Goal: Information Seeking & Learning: Find specific fact

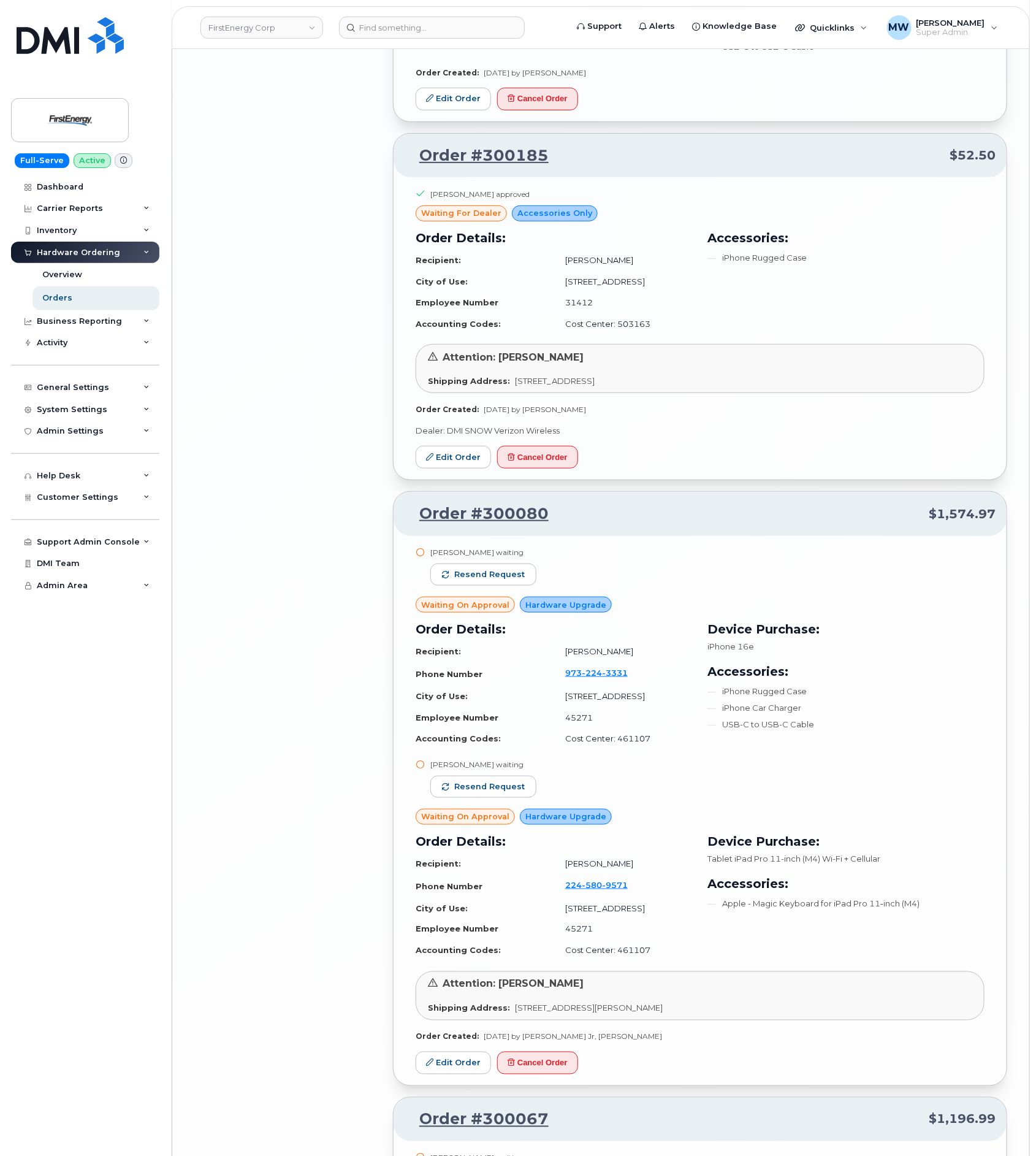
scroll to position [4228, 0]
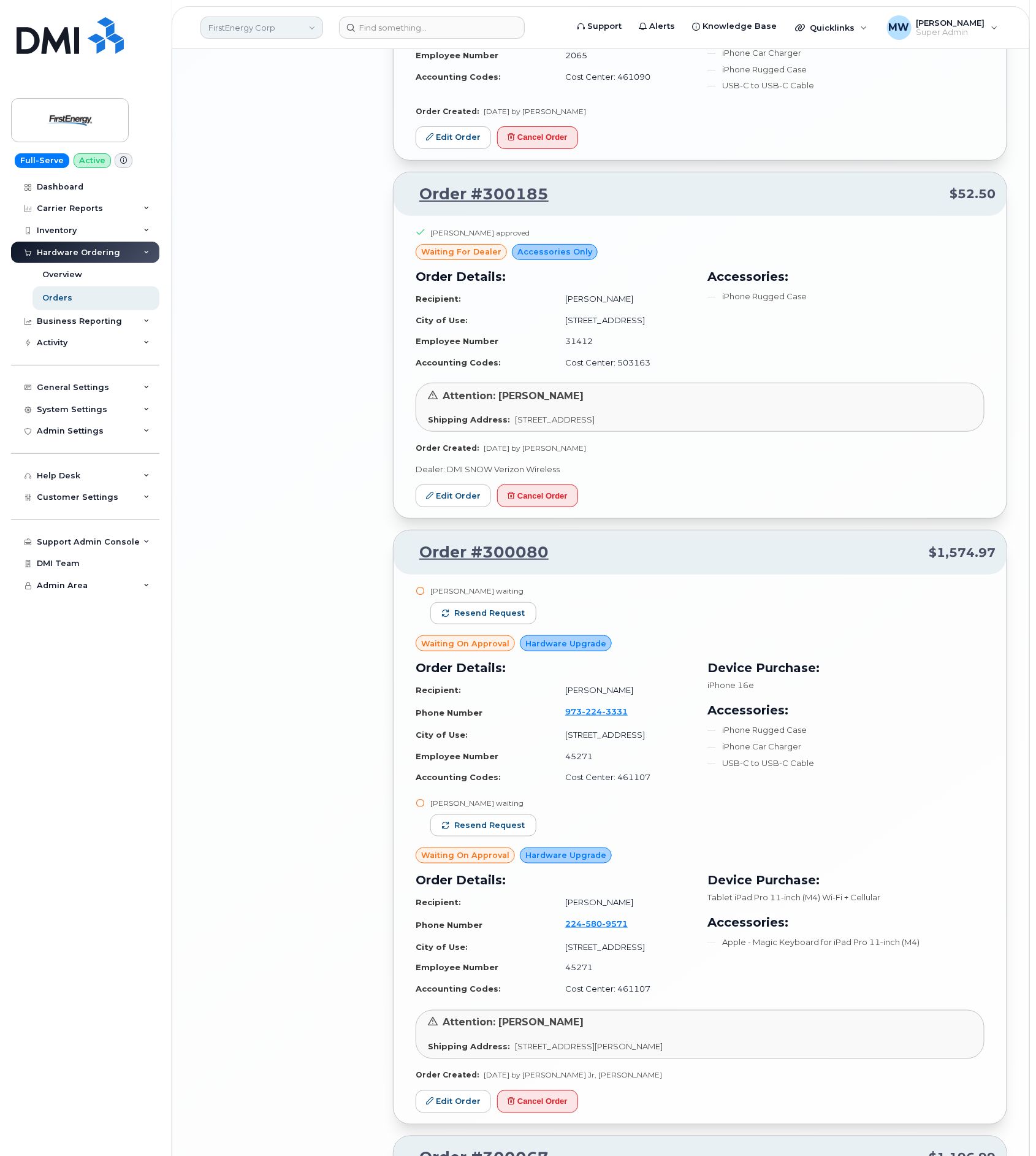
click at [294, 33] on link "FirstEnergy Corp" at bounding box center [262, 28] width 123 height 22
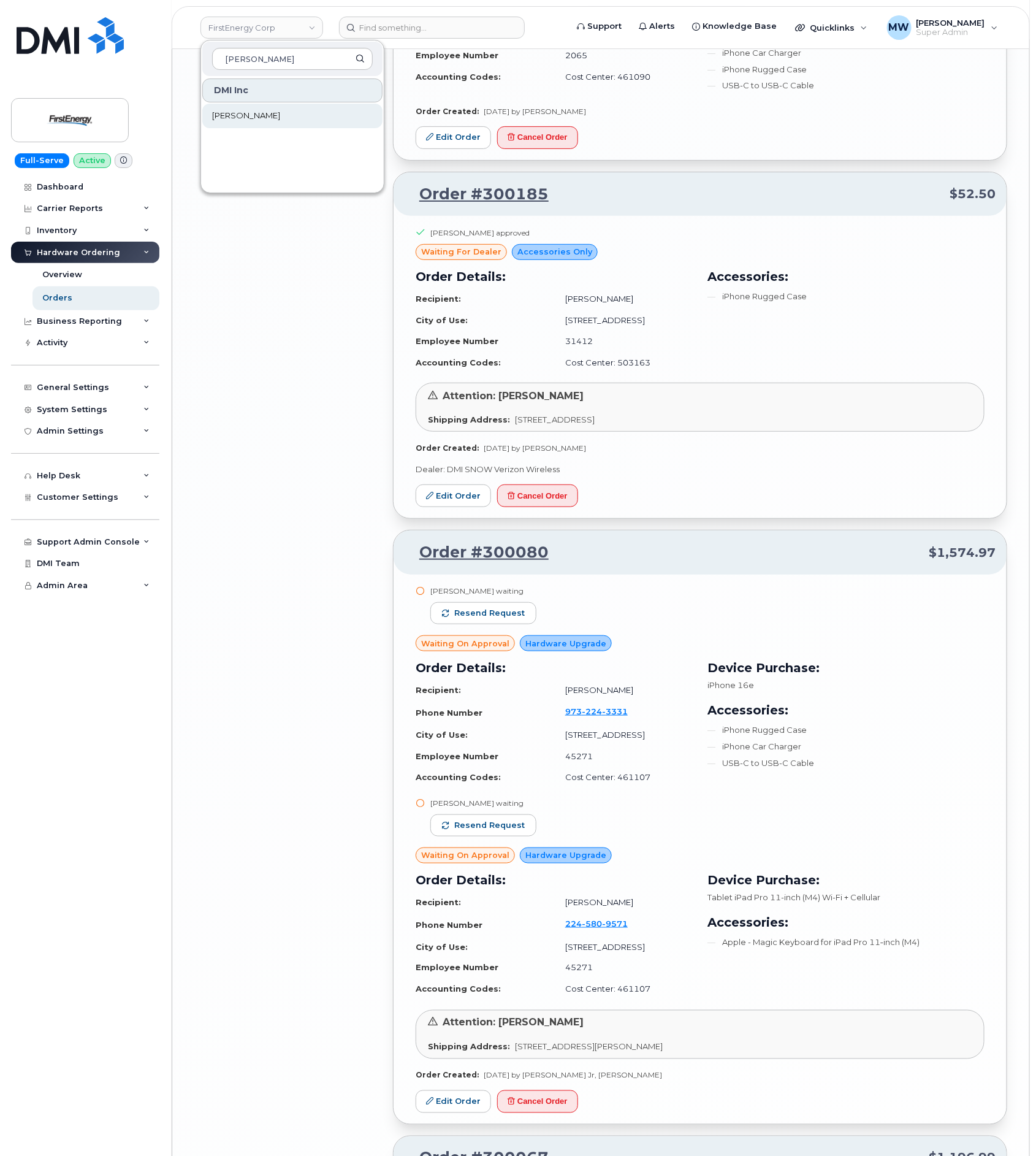
type input "[PERSON_NAME]"
click at [304, 123] on link "[PERSON_NAME]" at bounding box center [293, 115] width 181 height 24
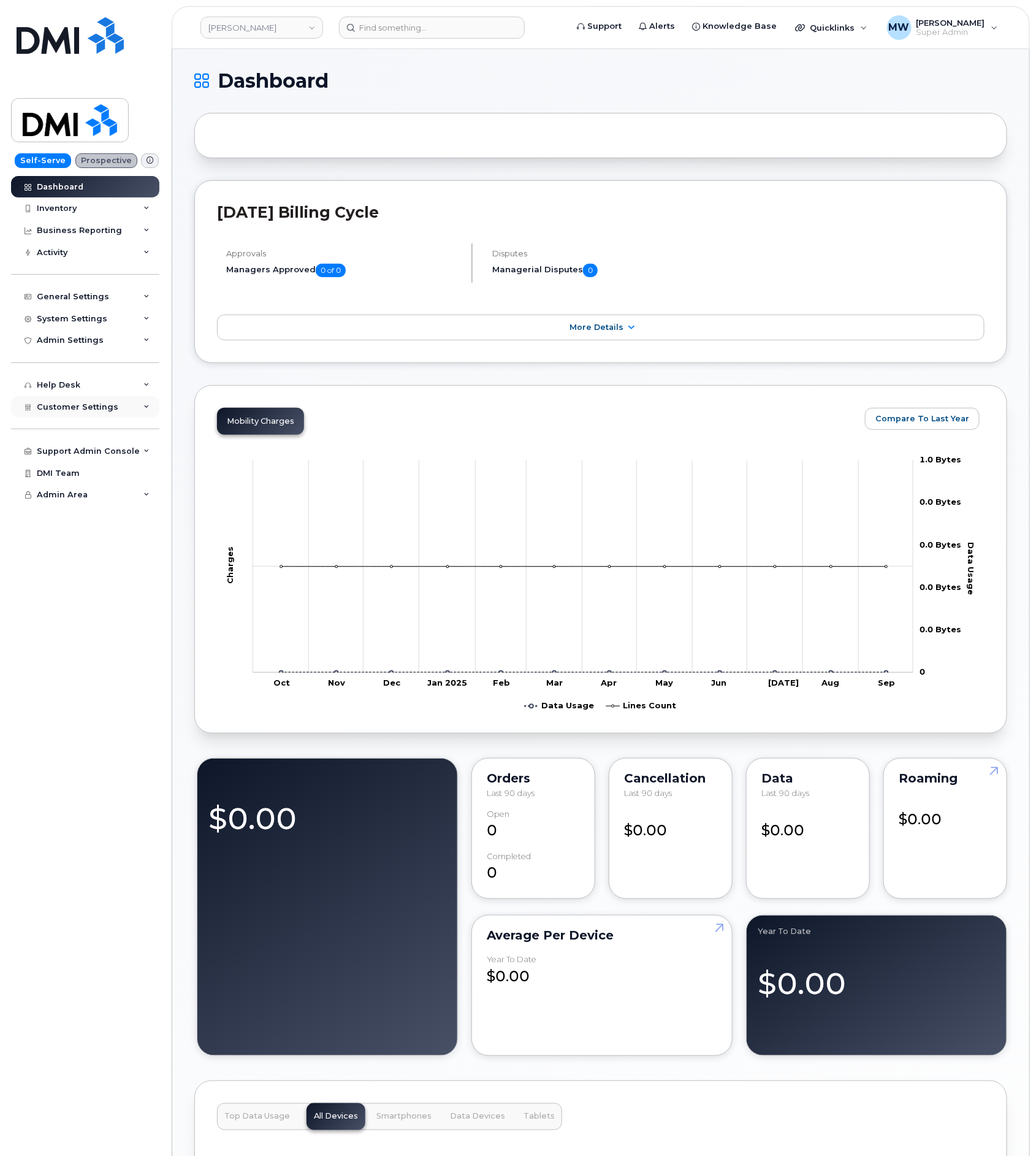
click at [68, 416] on div "Customer Settings" at bounding box center [84, 407] width 148 height 22
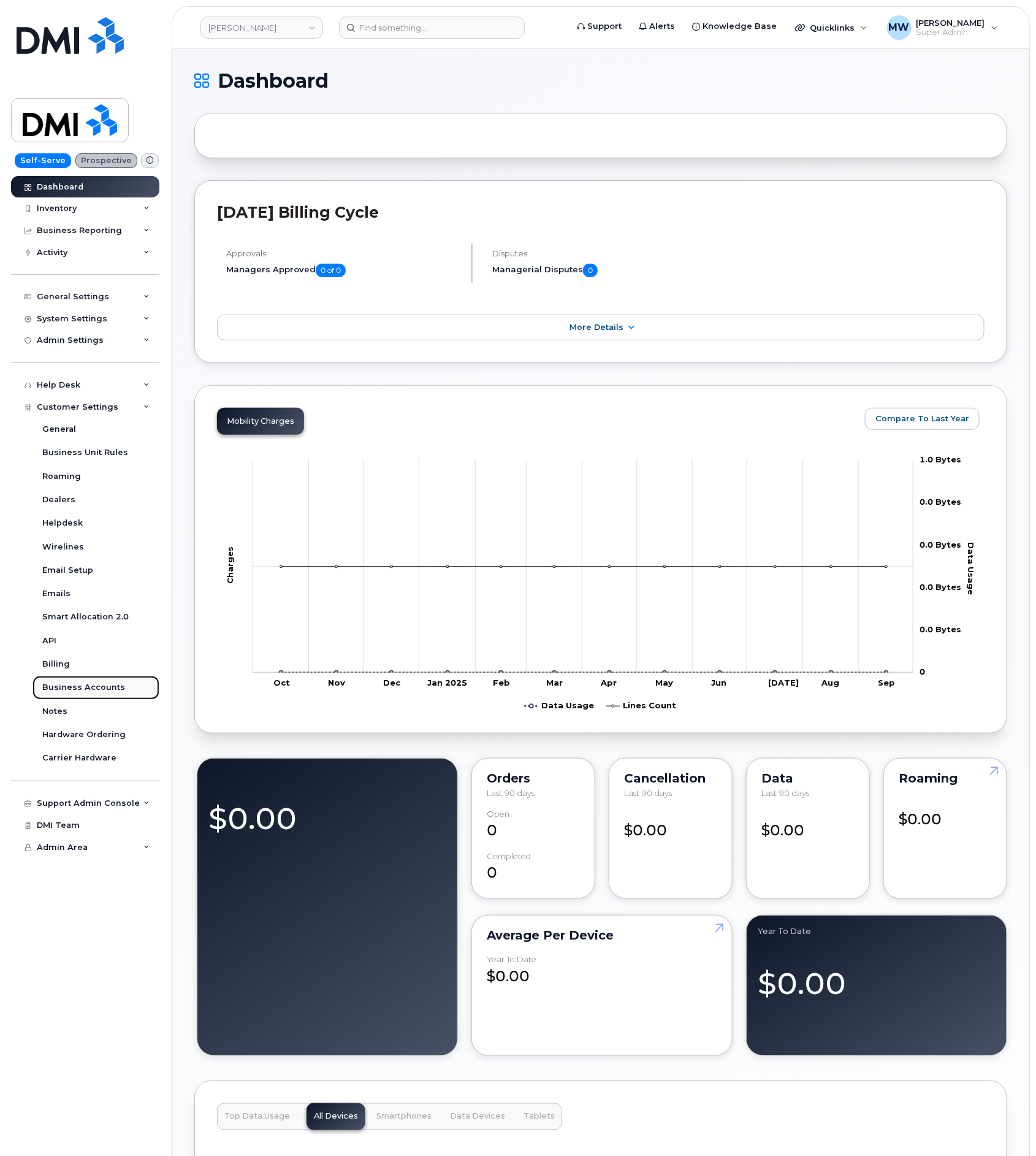
click at [64, 695] on link "Business Accounts" at bounding box center [96, 688] width 127 height 23
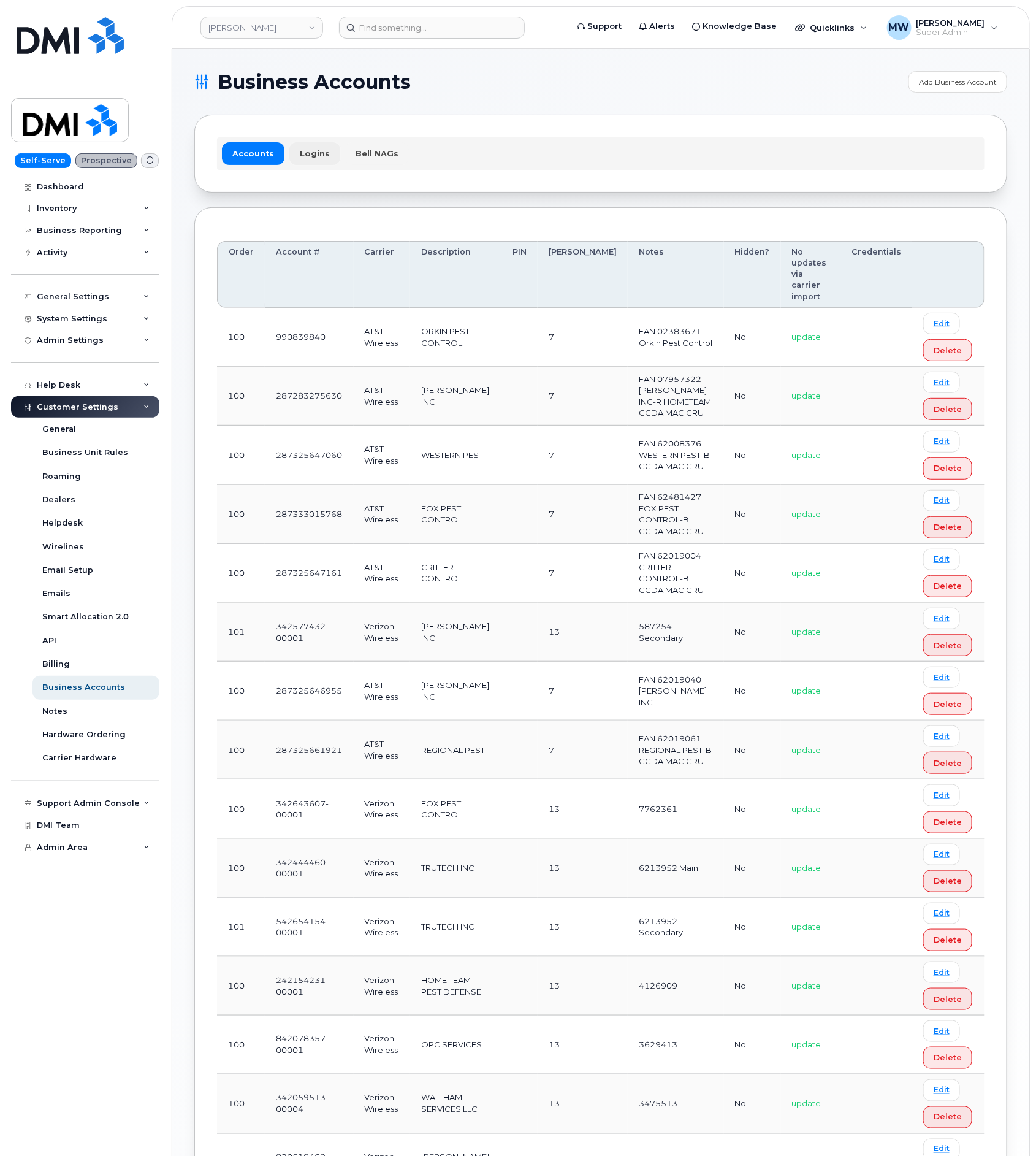
click at [309, 155] on link "Logins" at bounding box center [314, 153] width 51 height 22
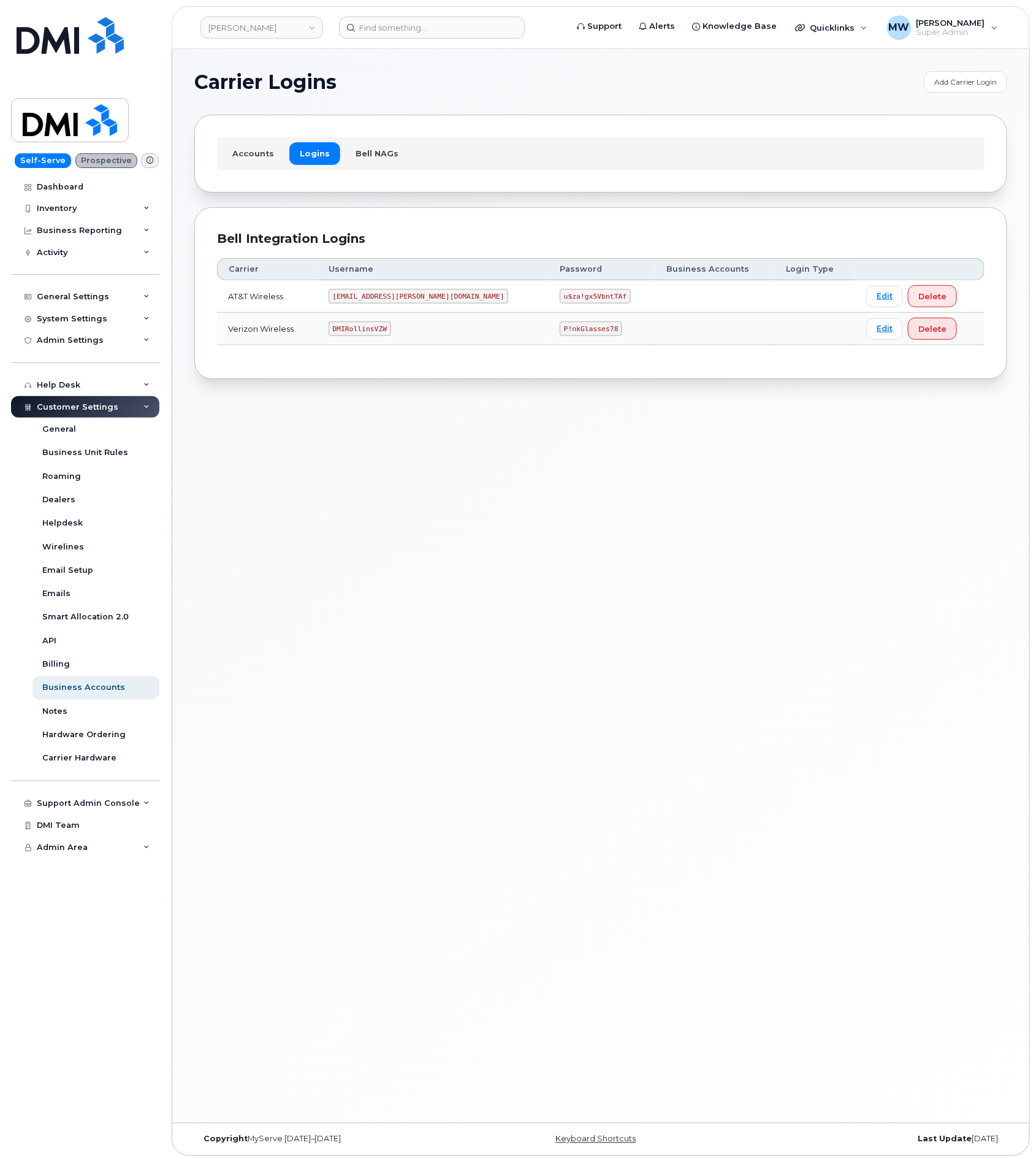
click at [391, 335] on code "DMIRollinsVZW" at bounding box center [360, 329] width 63 height 15
copy code "DMIRollinsVZW"
click at [559, 334] on code "P!nkGlasses78" at bounding box center [590, 329] width 63 height 15
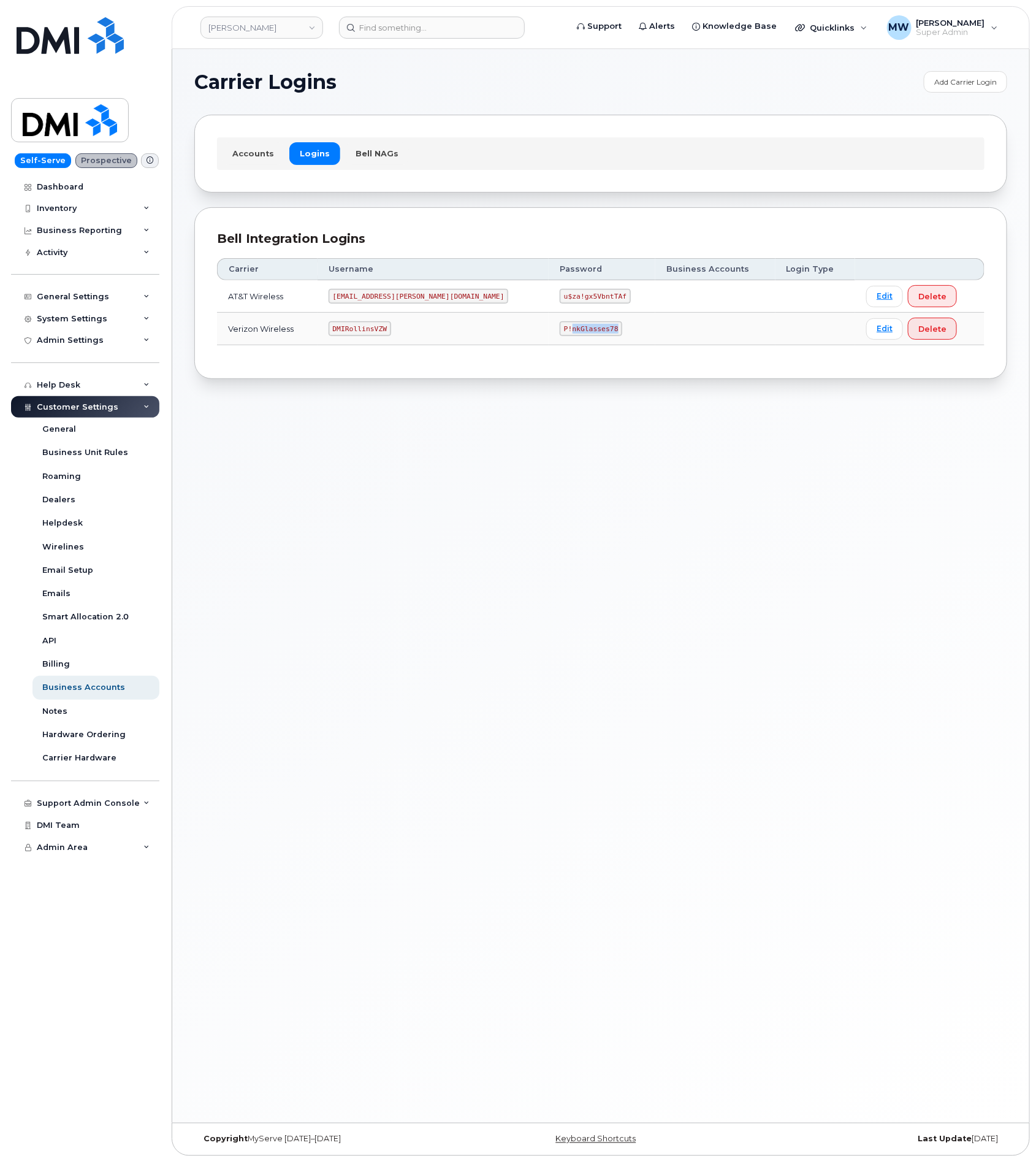
click at [559, 334] on code "P!nkGlasses78" at bounding box center [590, 329] width 63 height 15
copy code "P!nkGlasses78"
drag, startPoint x: 561, startPoint y: 298, endPoint x: 484, endPoint y: 299, distance: 77.0
click at [549, 299] on td "u$za!gx5VbntTAf" at bounding box center [602, 296] width 107 height 33
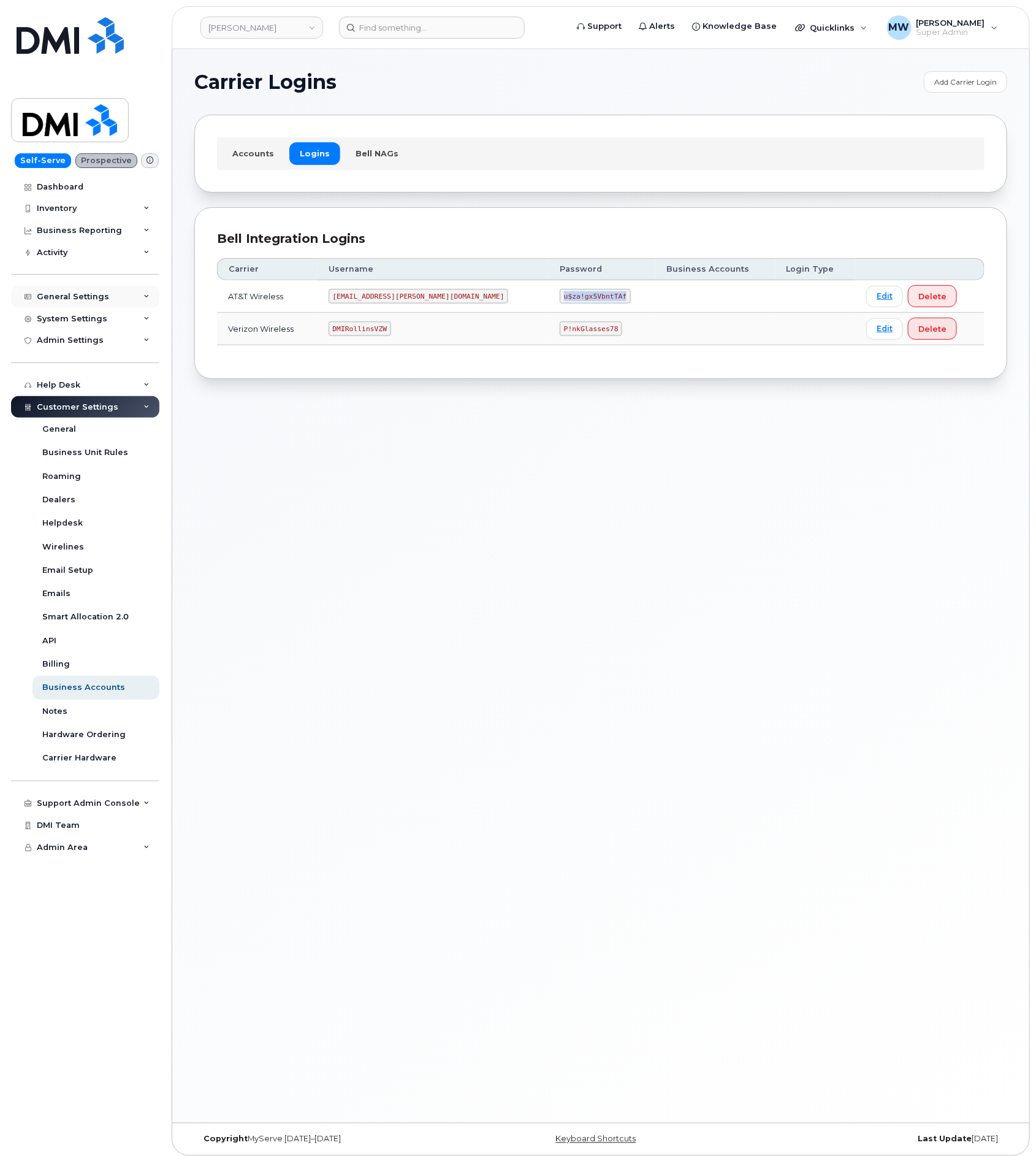
copy code "u$za!gx5VbntTAf"
